Goal: Book appointment/travel/reservation

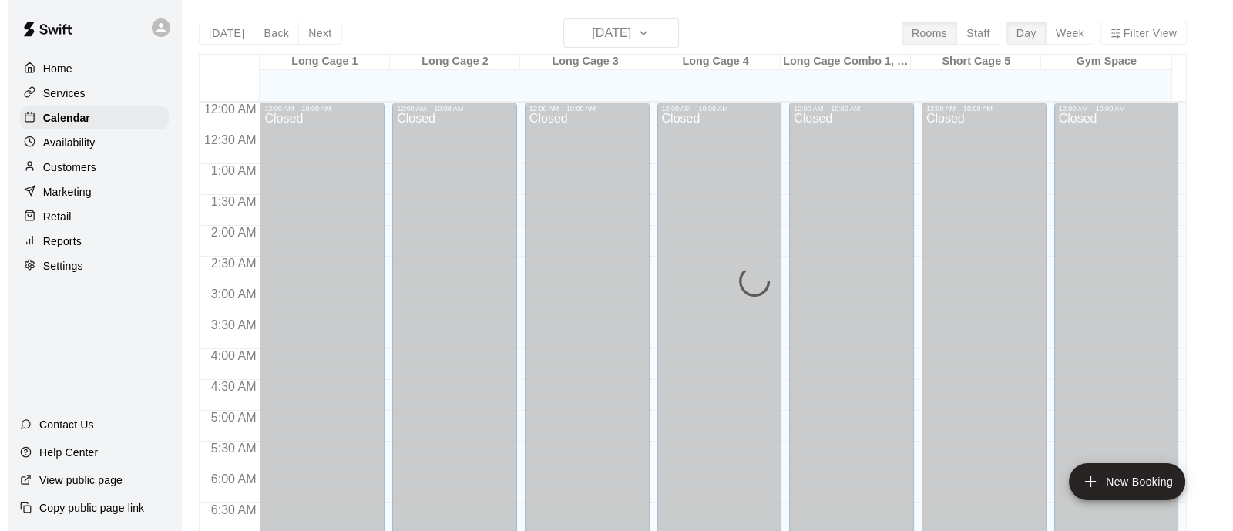
scroll to position [731, 0]
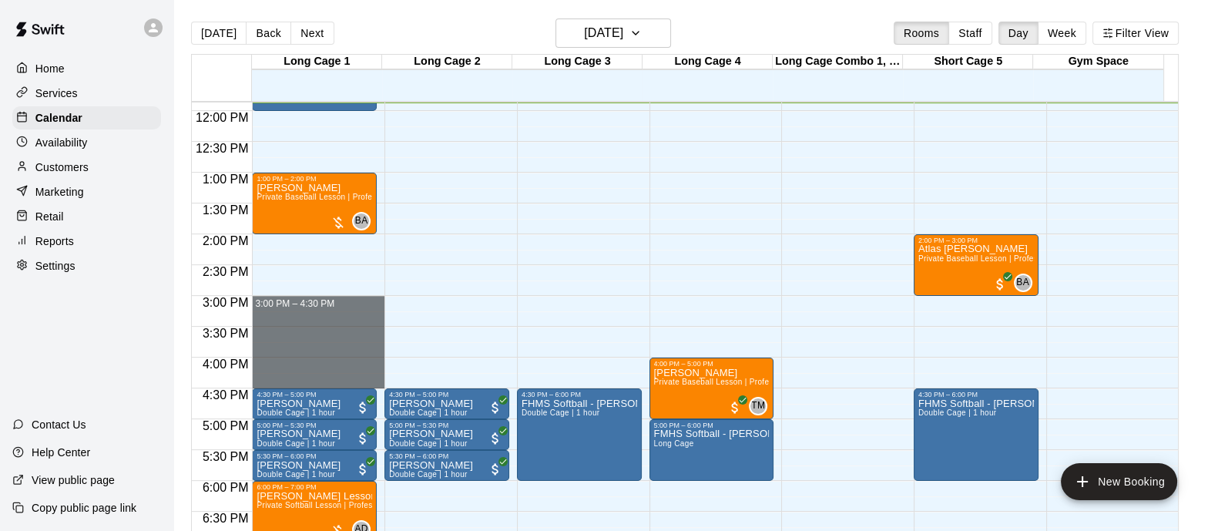
drag, startPoint x: 297, startPoint y: 302, endPoint x: 606, endPoint y: 380, distance: 319.4
click at [606, 380] on div "12:00 AM 12:30 AM 1:00 AM 1:30 AM 2:00 AM 2:30 AM 3:00 AM 3:30 AM 4:00 AM 4:30 …" at bounding box center [685, 325] width 986 height 448
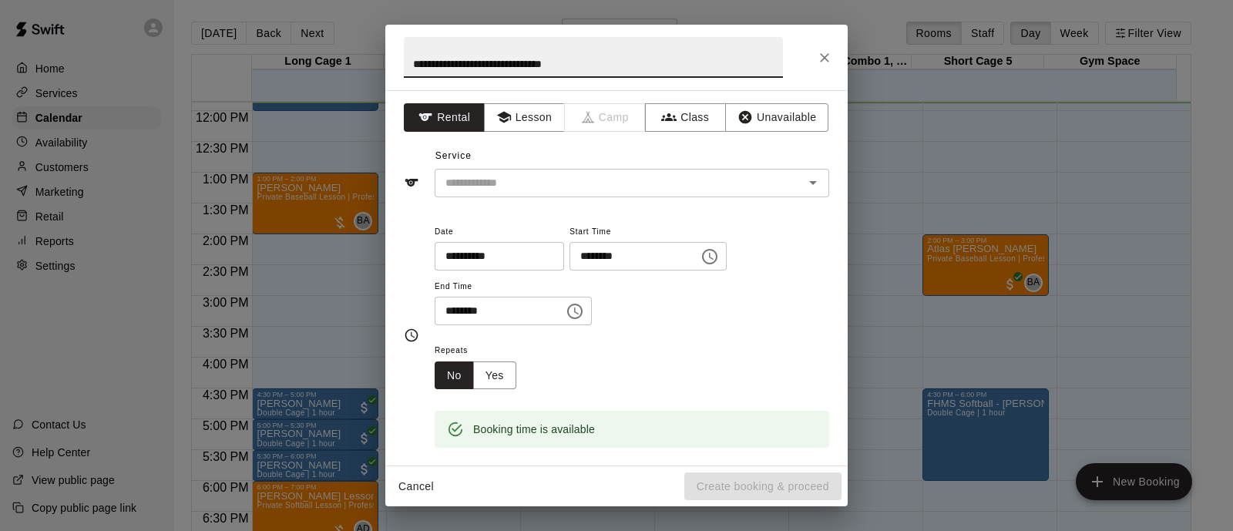
type input "**********"
click at [524, 190] on input "text" at bounding box center [609, 182] width 340 height 19
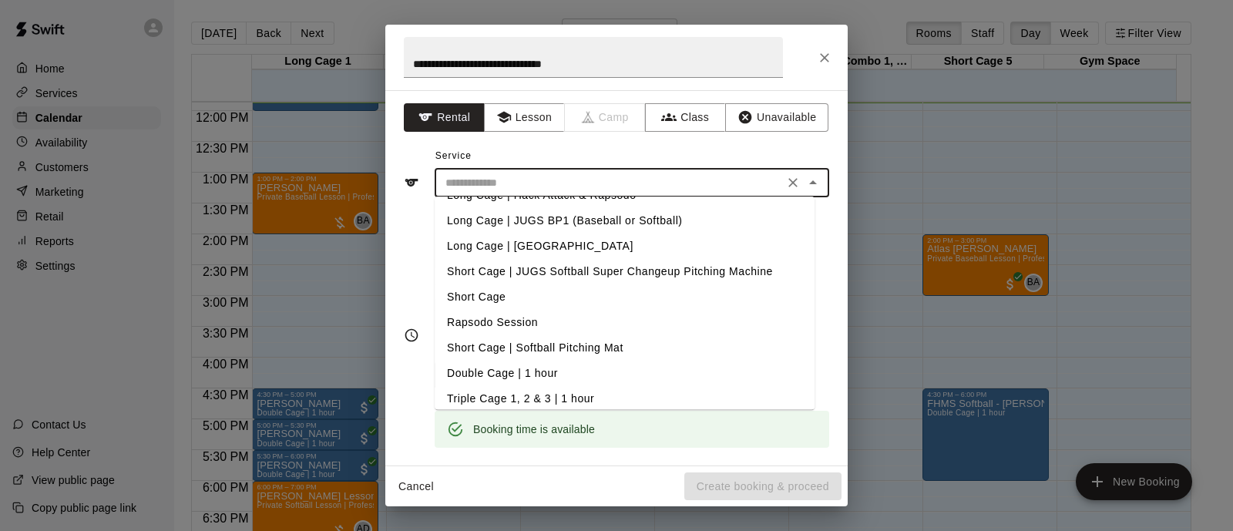
scroll to position [155, 0]
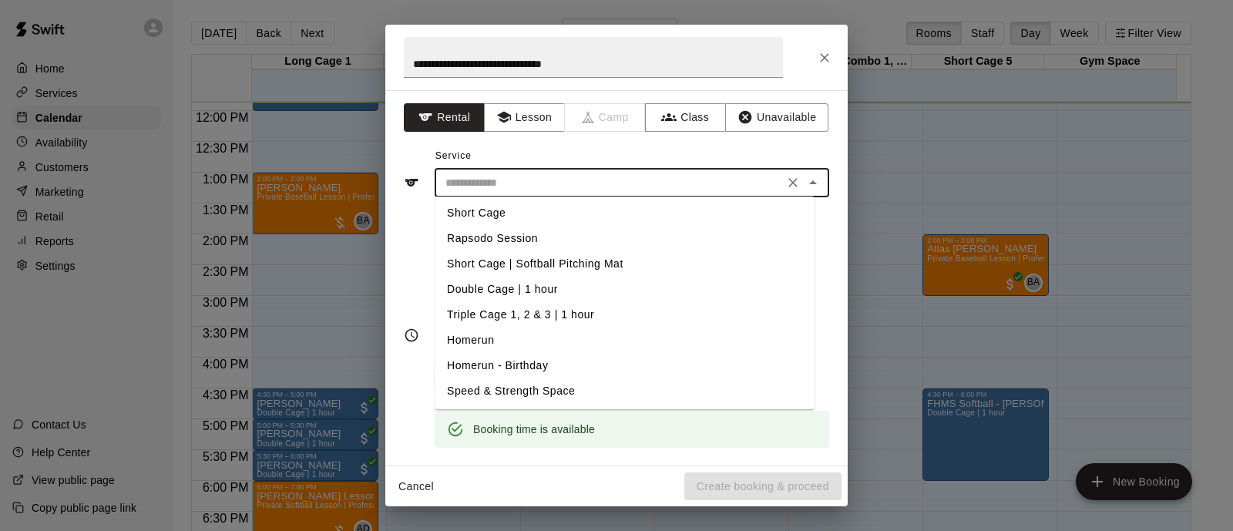
click at [558, 314] on li "Triple Cage 1, 2 & 3 | 1 hour" at bounding box center [625, 314] width 380 height 25
type input "**********"
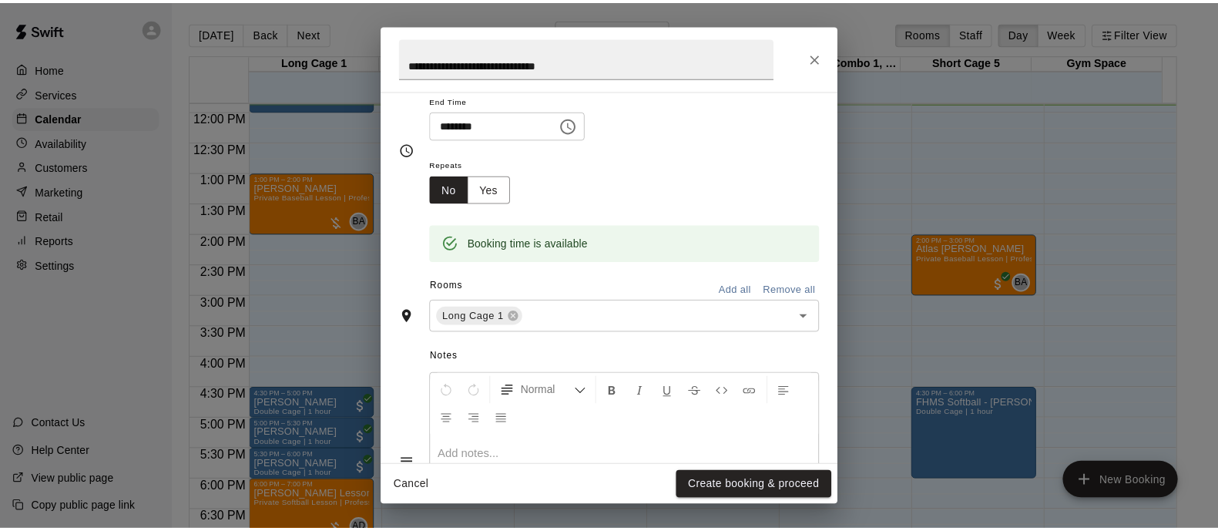
scroll to position [192, 0]
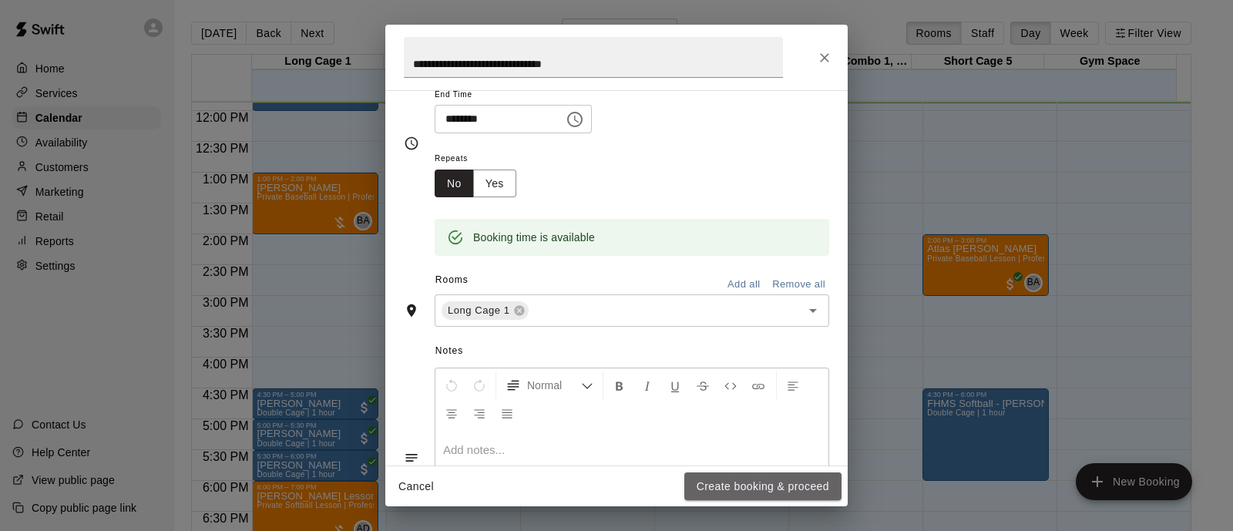
click at [758, 483] on button "Create booking & proceed" at bounding box center [762, 486] width 157 height 29
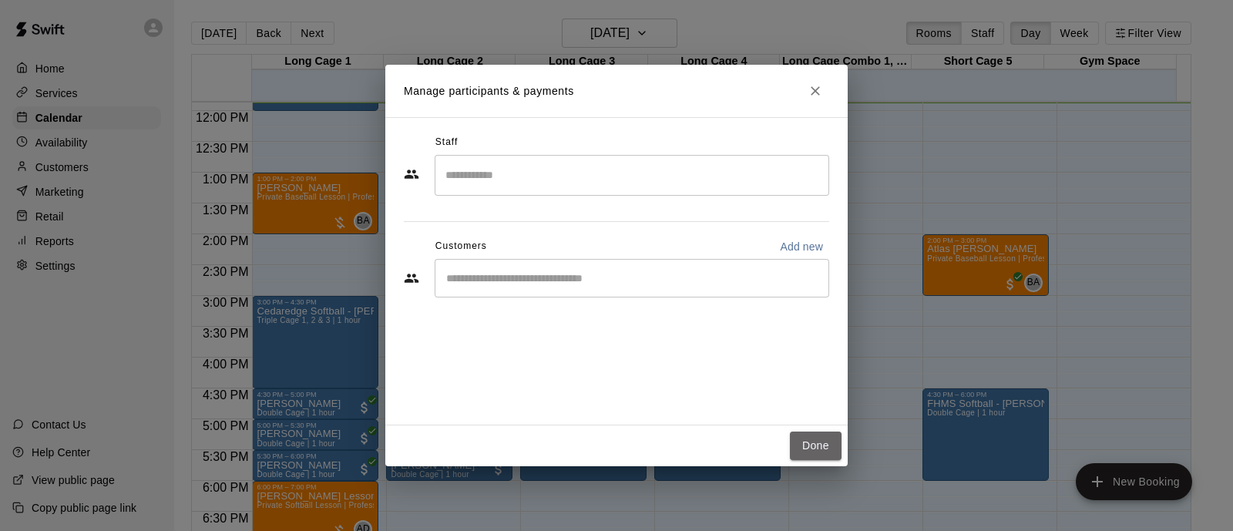
drag, startPoint x: 797, startPoint y: 437, endPoint x: 794, endPoint y: 426, distance: 11.5
click at [798, 438] on button "Done" at bounding box center [816, 445] width 52 height 29
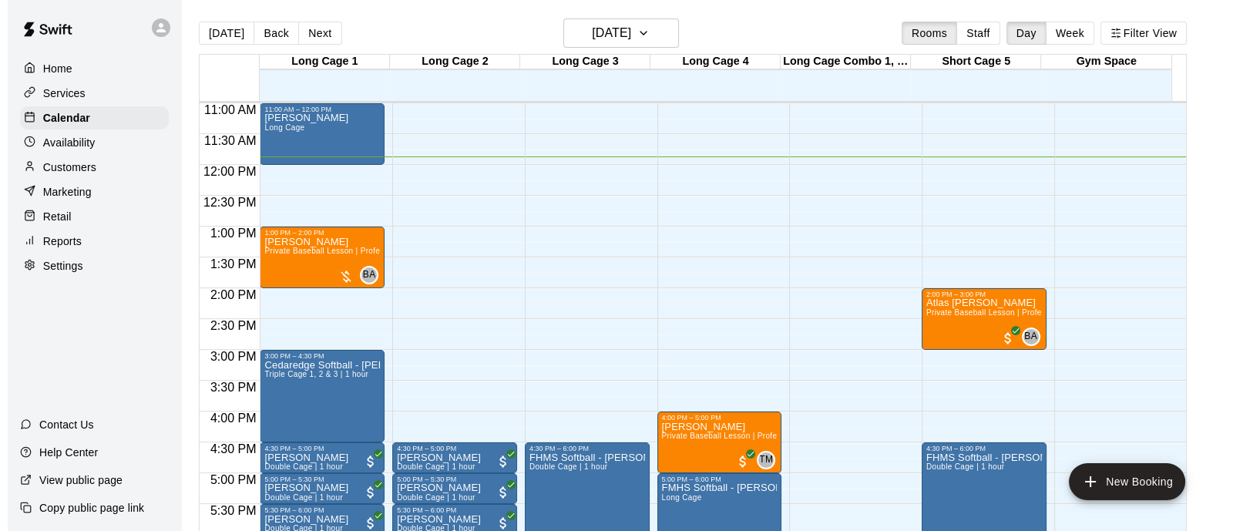
scroll to position [635, 0]
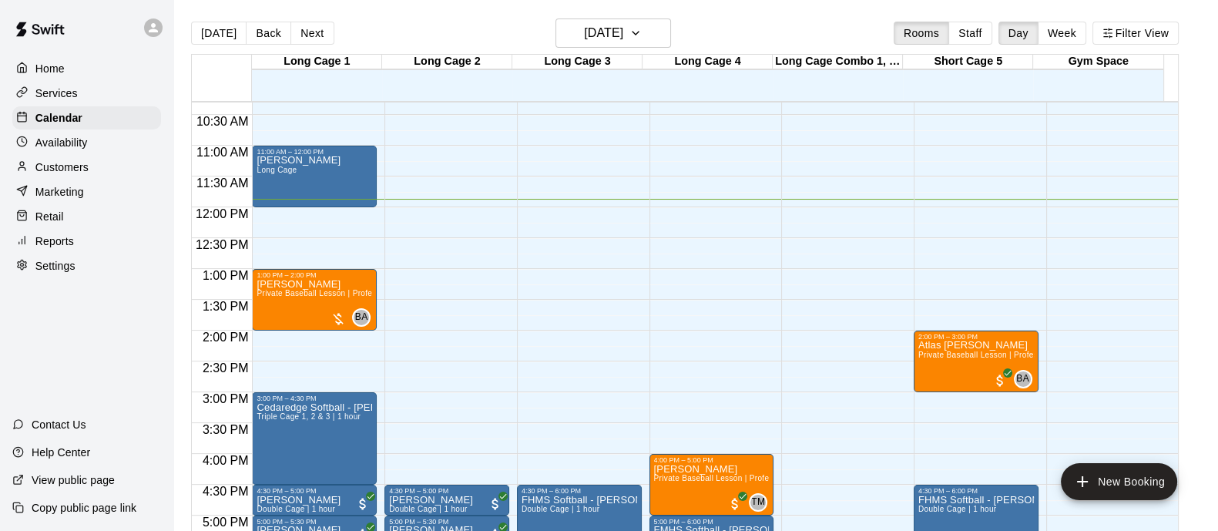
click at [340, 414] on span "Triple Cage 1, 2 & 3 | 1 hour" at bounding box center [309, 416] width 104 height 8
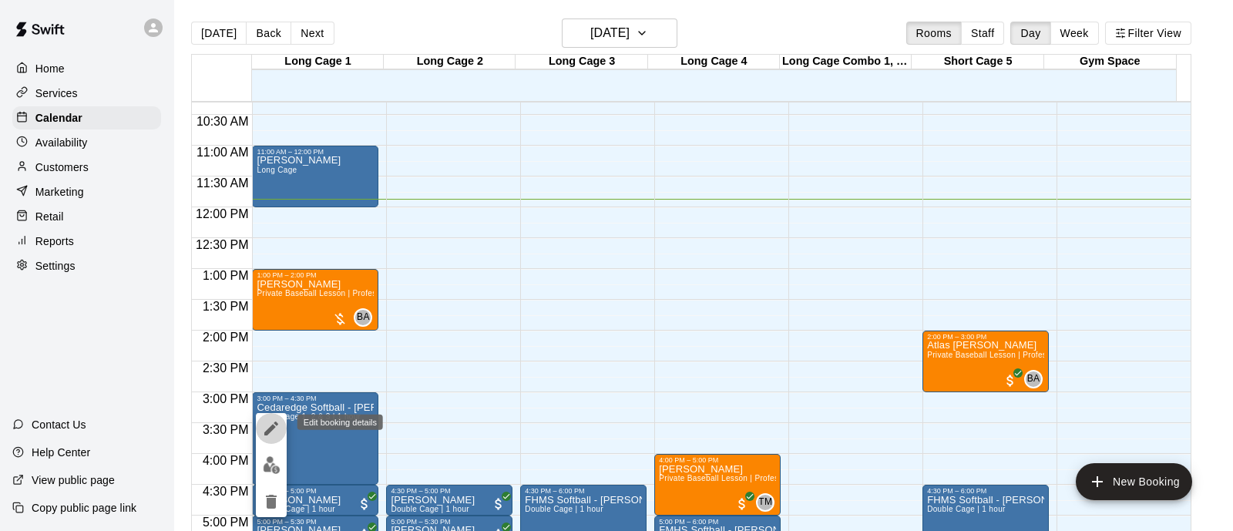
click at [272, 423] on icon "edit" at bounding box center [271, 428] width 18 height 18
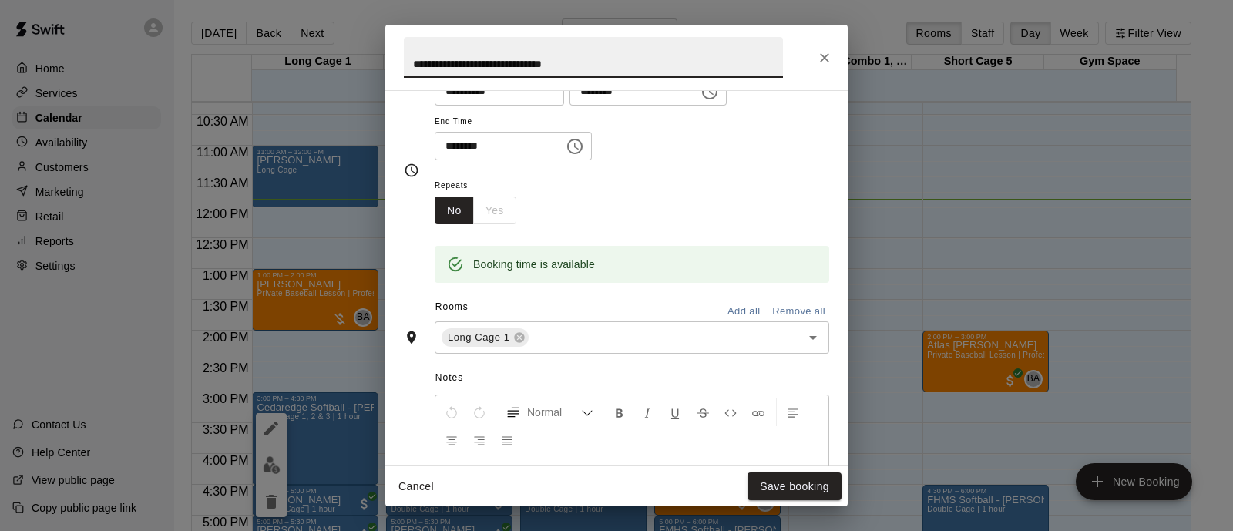
scroll to position [192, 0]
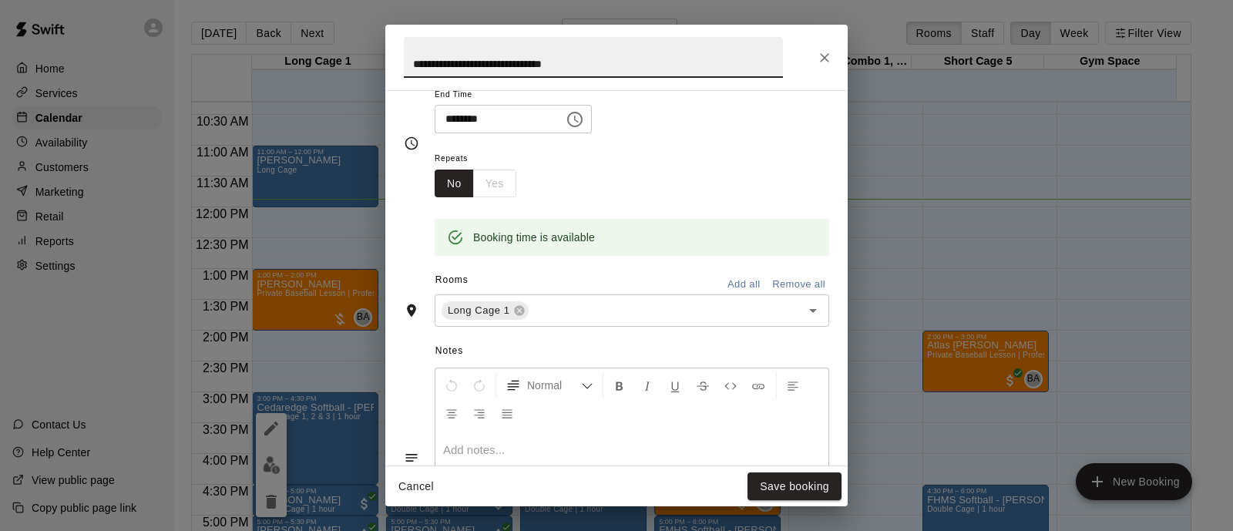
click at [582, 321] on div "Long Cage 1 ​" at bounding box center [632, 310] width 395 height 32
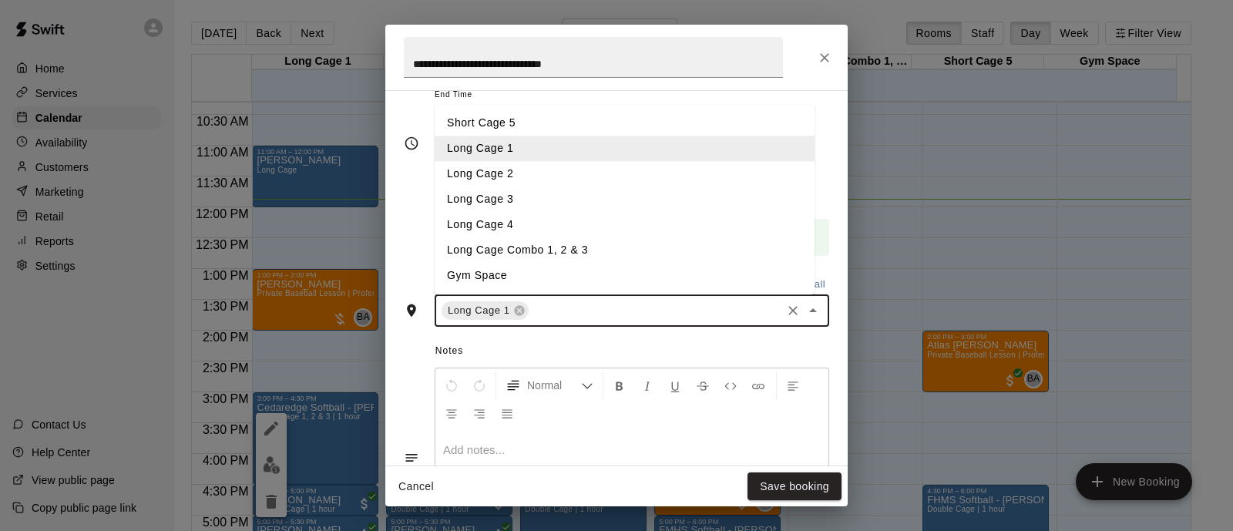
click at [521, 166] on li "Long Cage 2" at bounding box center [625, 174] width 380 height 25
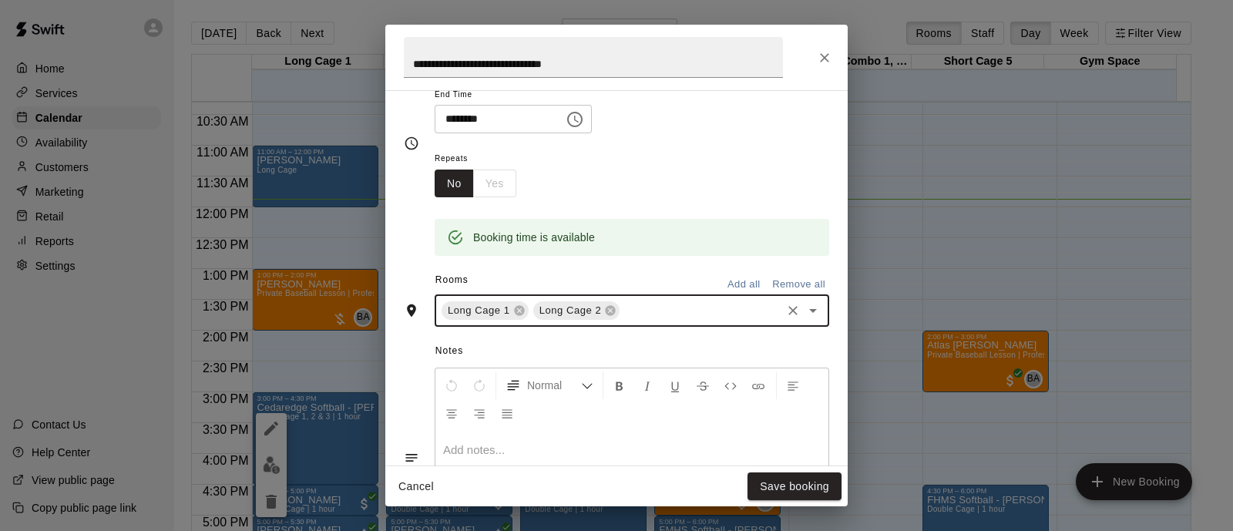
click at [652, 307] on input "text" at bounding box center [700, 310] width 157 height 19
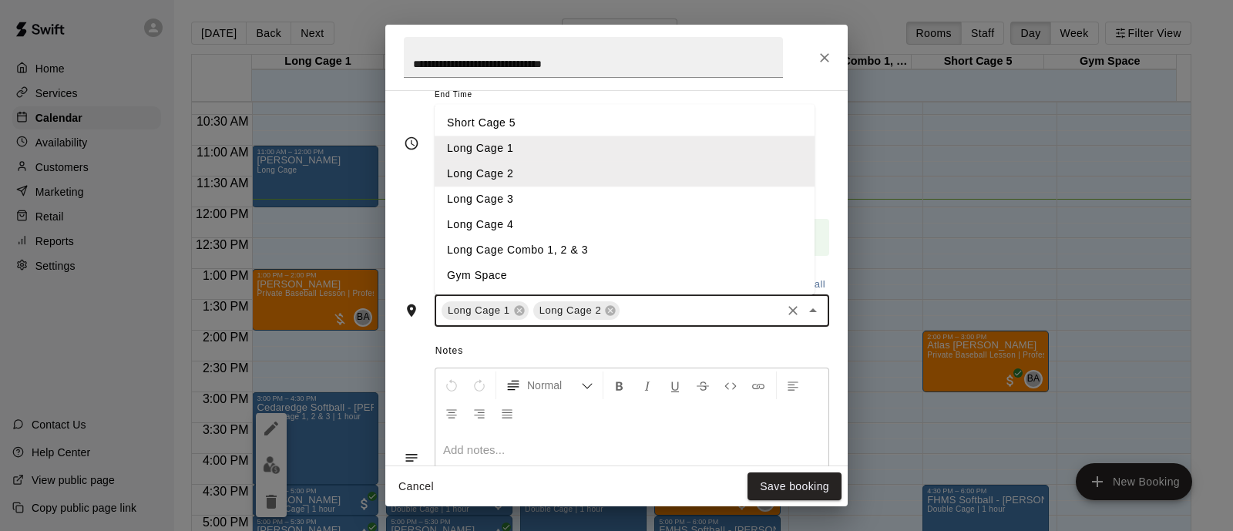
click at [557, 200] on li "Long Cage 3" at bounding box center [625, 199] width 380 height 25
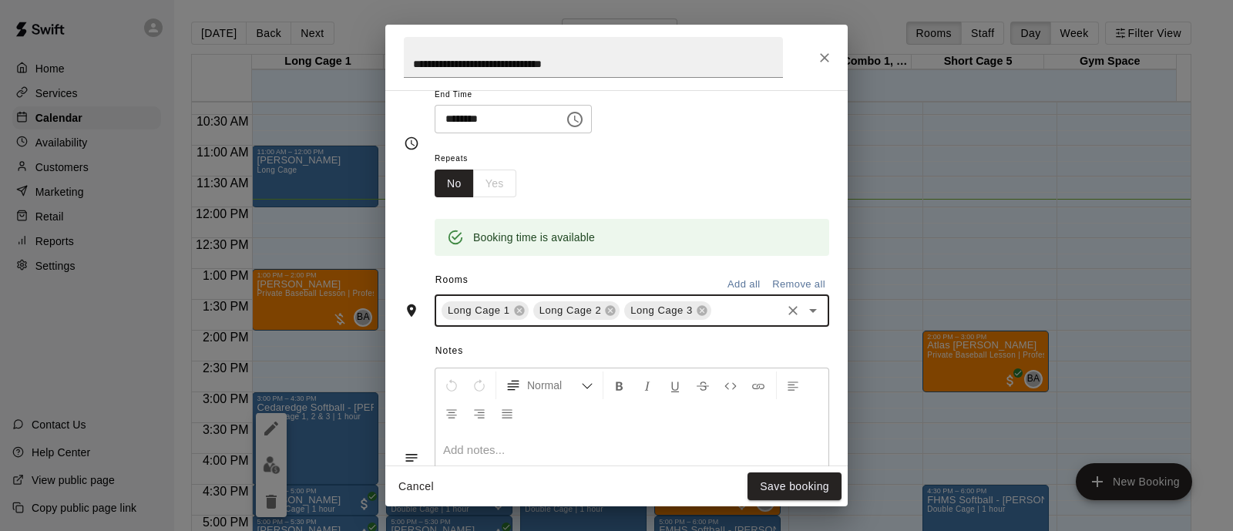
click at [787, 487] on button "Save booking" at bounding box center [794, 486] width 94 height 29
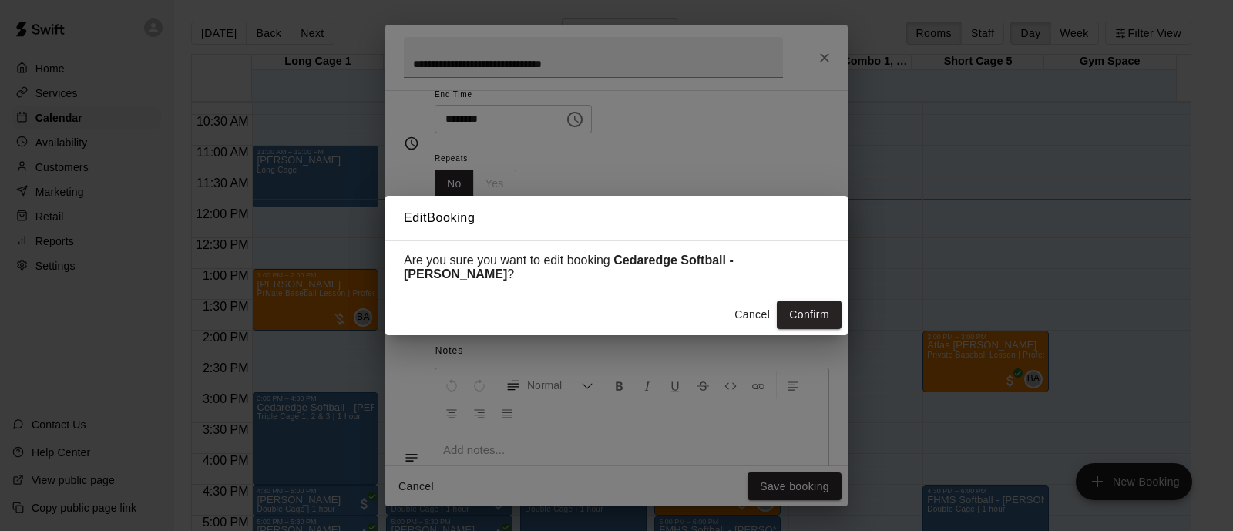
click at [797, 308] on button "Confirm" at bounding box center [809, 315] width 65 height 29
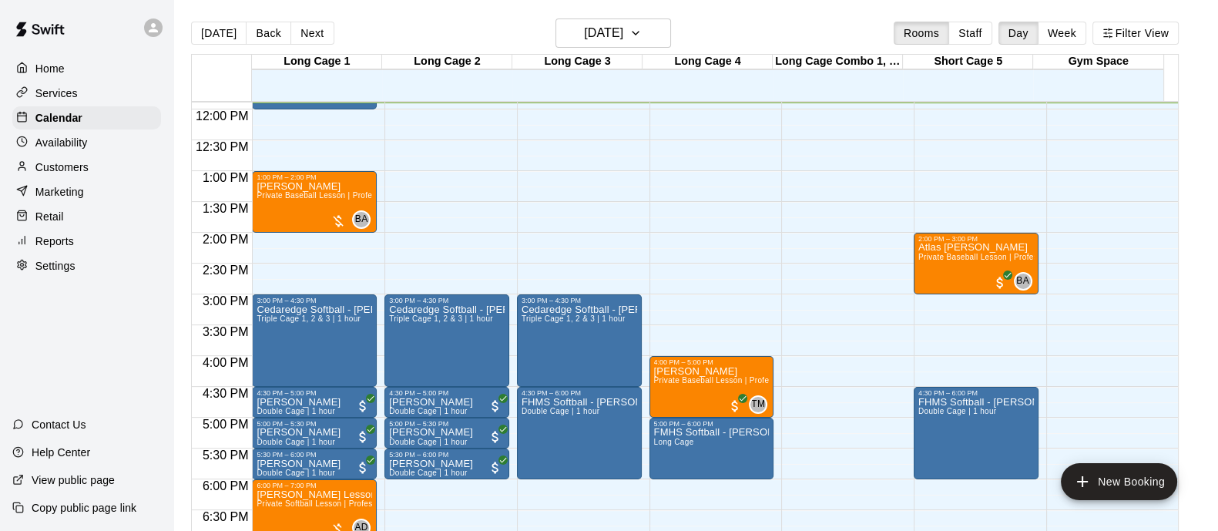
scroll to position [731, 0]
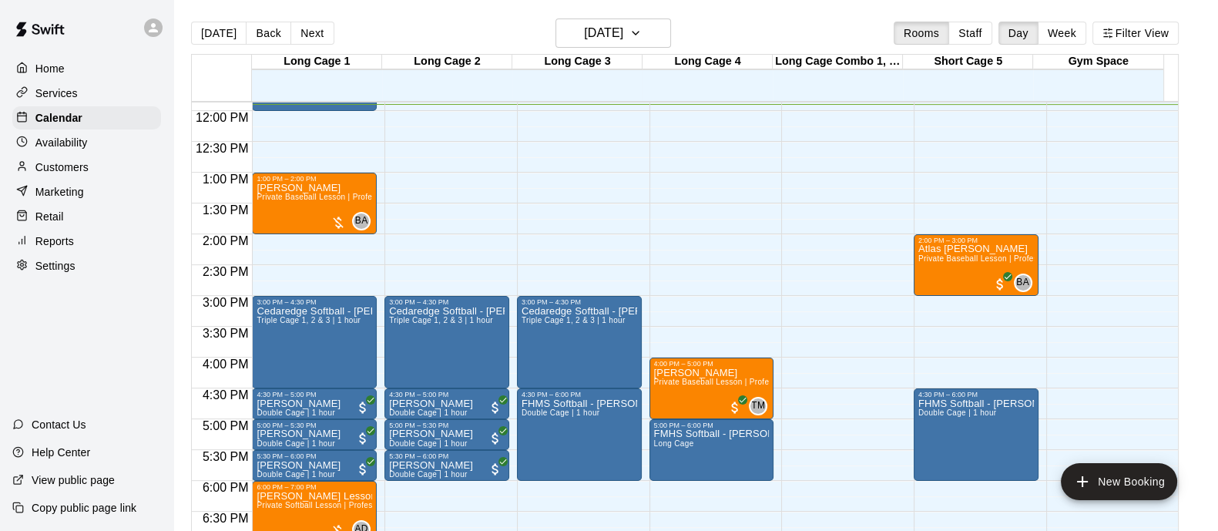
click at [943, 263] on span "Private Baseball Lesson | Professional or Collegiate Level Coach | 1 hour" at bounding box center [1052, 258] width 269 height 8
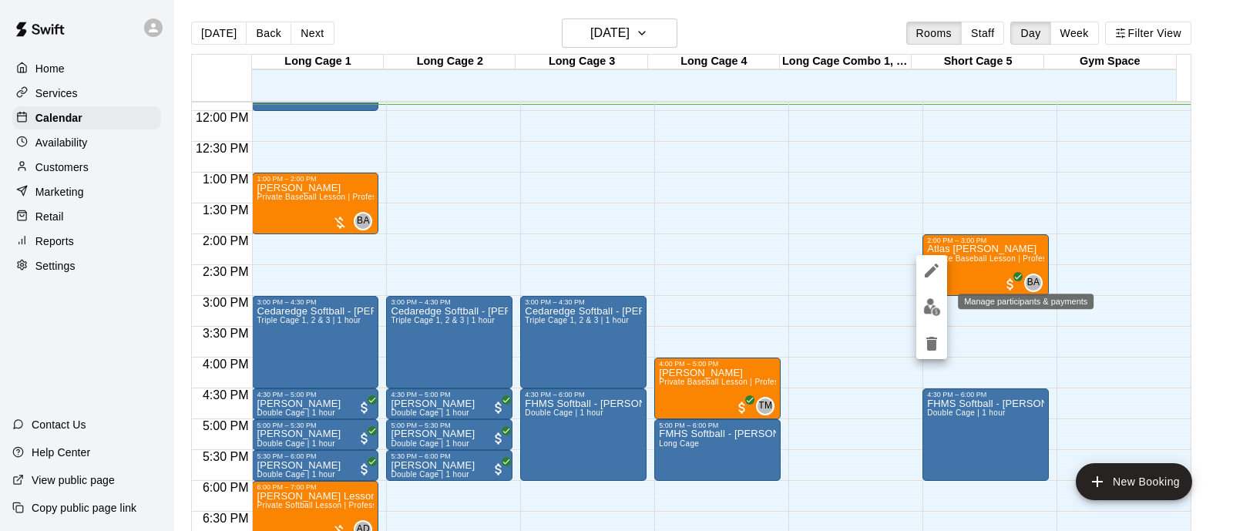
click at [939, 317] on button "edit" at bounding box center [931, 307] width 31 height 30
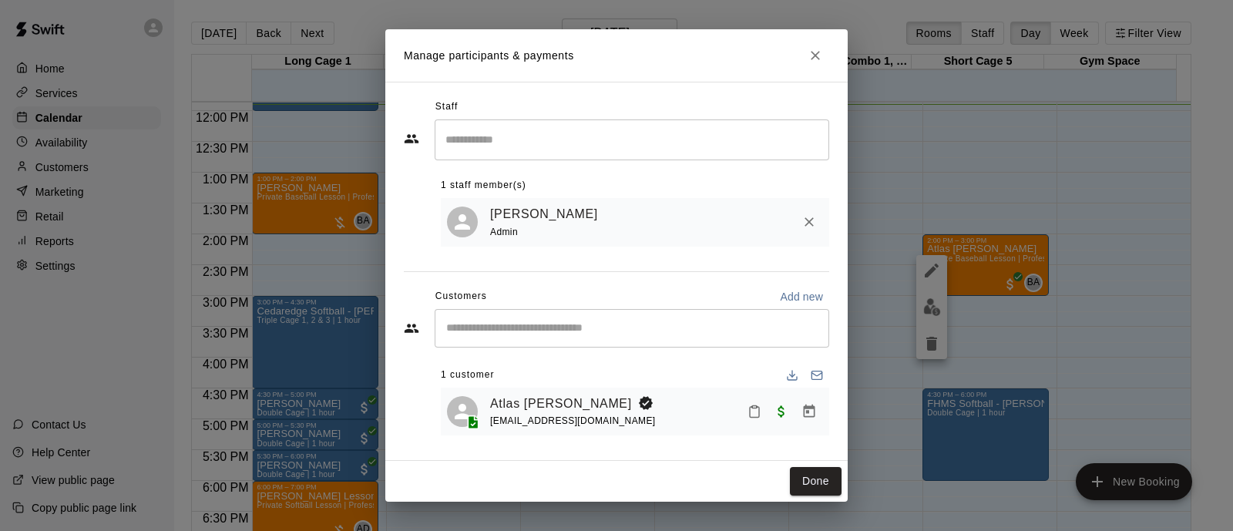
click at [541, 406] on link "Atlas [PERSON_NAME]" at bounding box center [561, 404] width 142 height 20
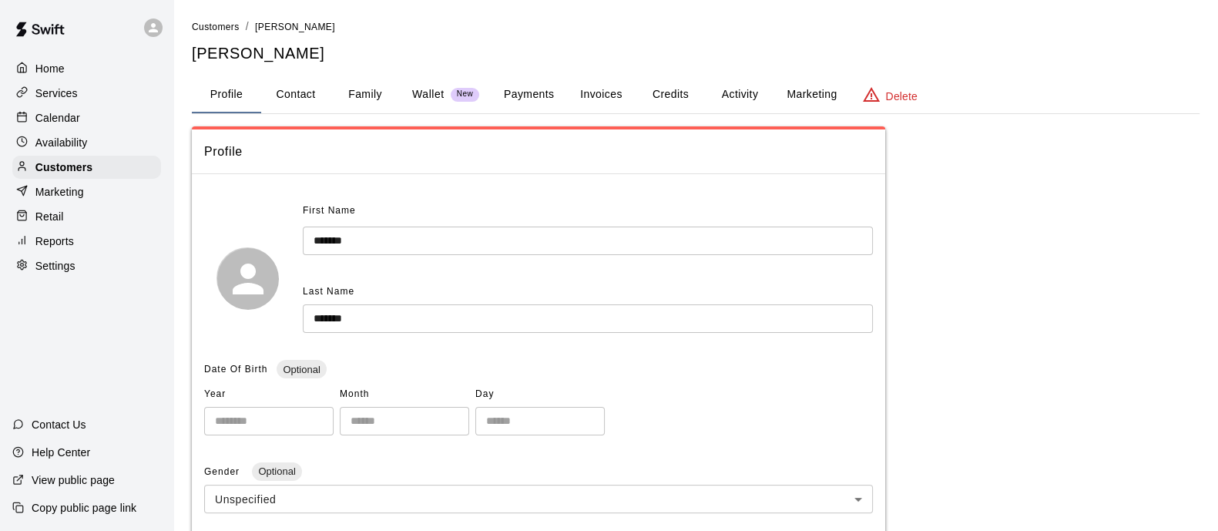
click at [372, 89] on button "Family" at bounding box center [365, 94] width 69 height 37
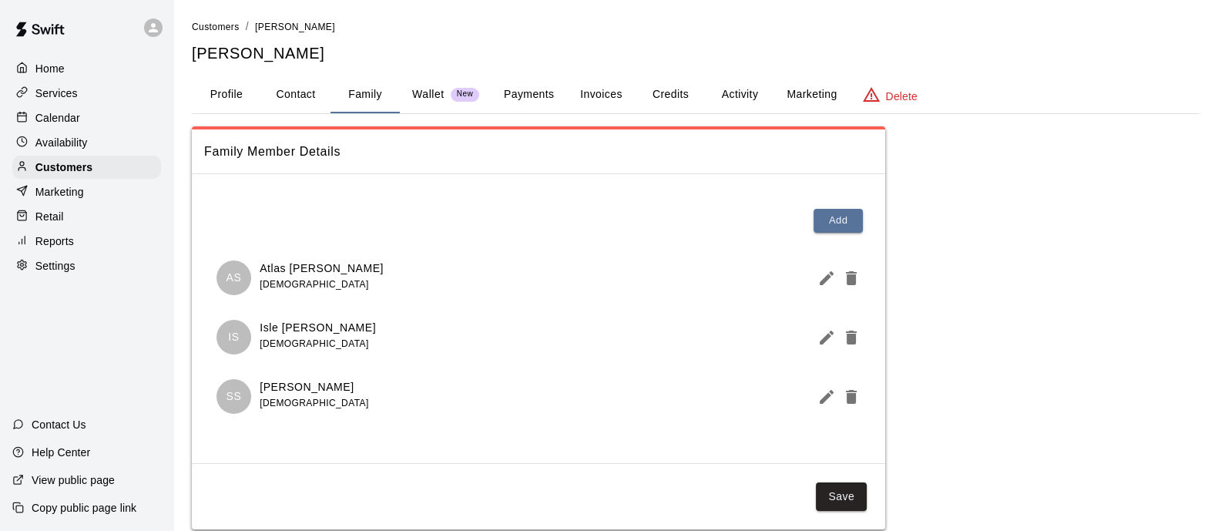
click at [208, 29] on span "Customers" at bounding box center [216, 27] width 48 height 11
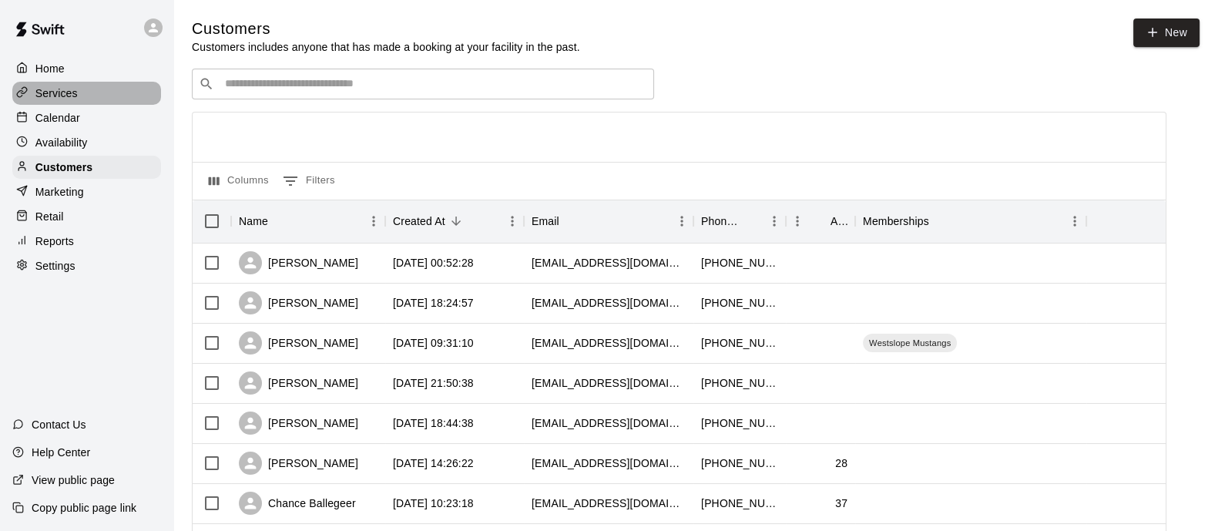
click at [57, 101] on p "Services" at bounding box center [56, 93] width 42 height 15
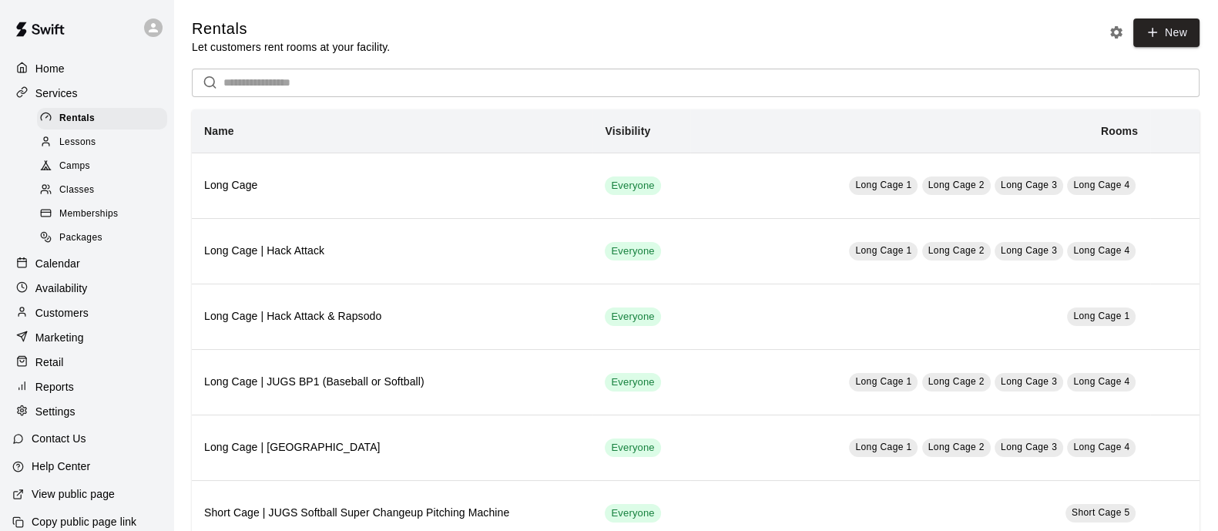
click at [73, 249] on div "Packages" at bounding box center [102, 238] width 130 height 22
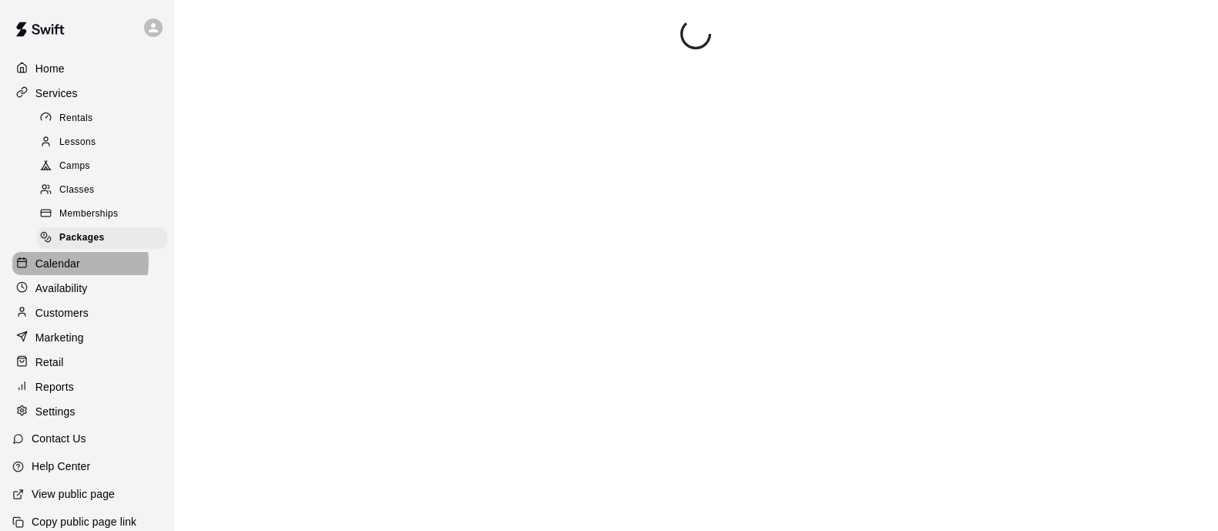
click at [72, 271] on p "Calendar" at bounding box center [57, 263] width 45 height 15
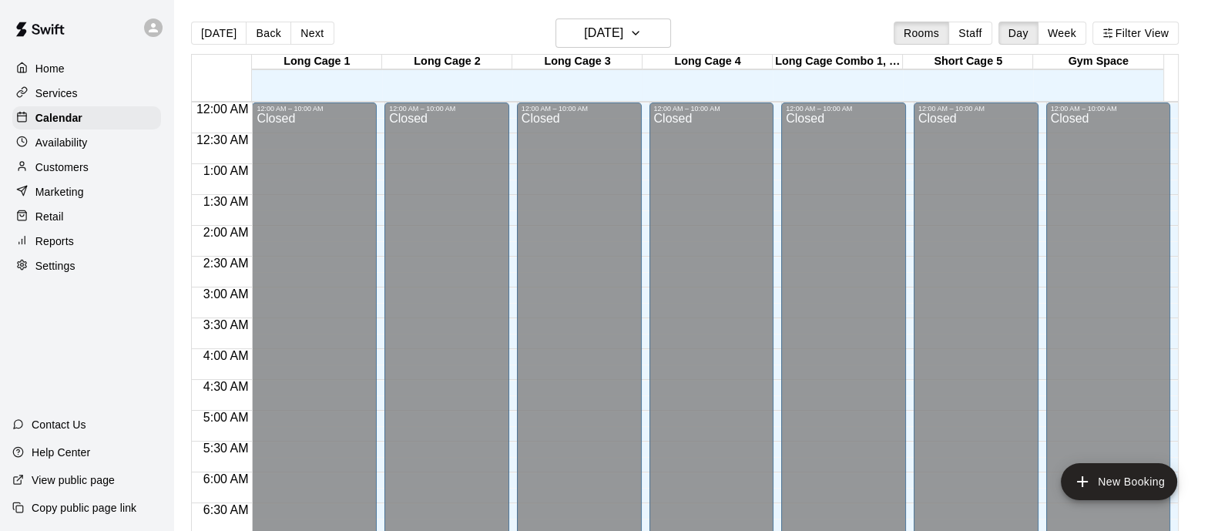
scroll to position [734, 0]
